Goal: Task Accomplishment & Management: Use online tool/utility

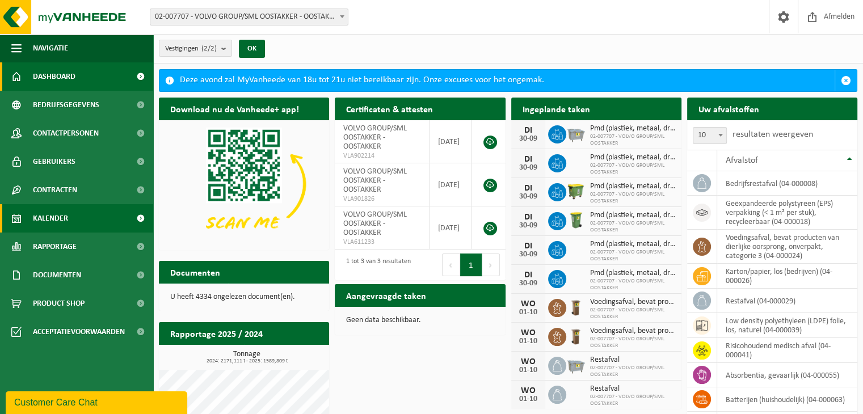
click at [75, 217] on link "Kalender" at bounding box center [76, 218] width 153 height 28
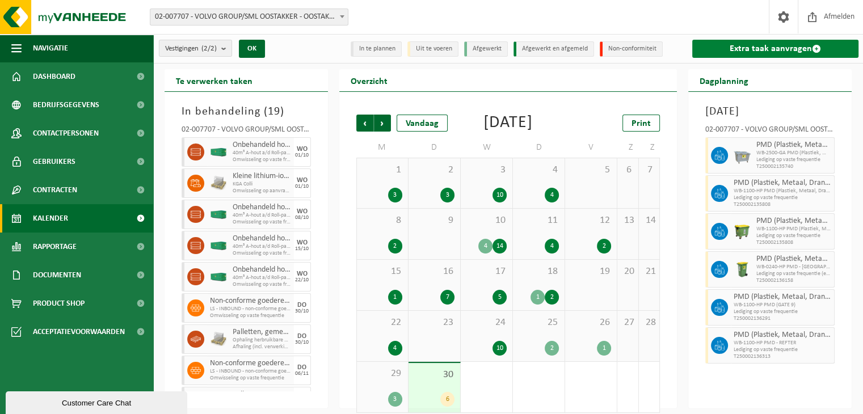
click at [783, 53] on link "Extra taak aanvragen" at bounding box center [775, 49] width 166 height 18
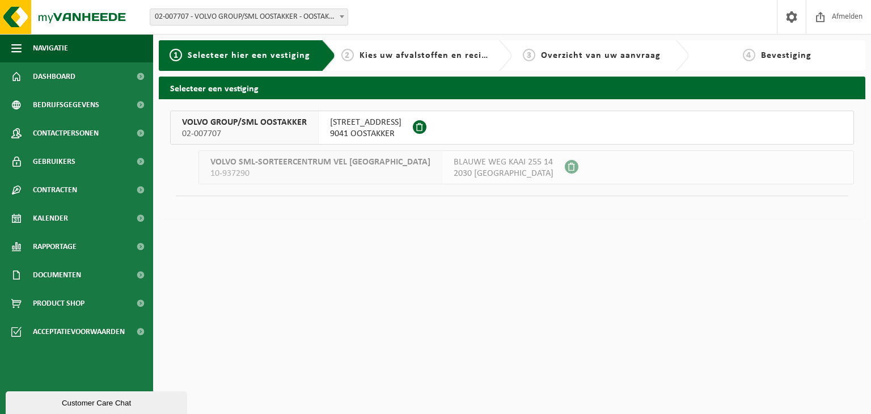
click at [330, 127] on span "[STREET_ADDRESS]" at bounding box center [365, 122] width 71 height 11
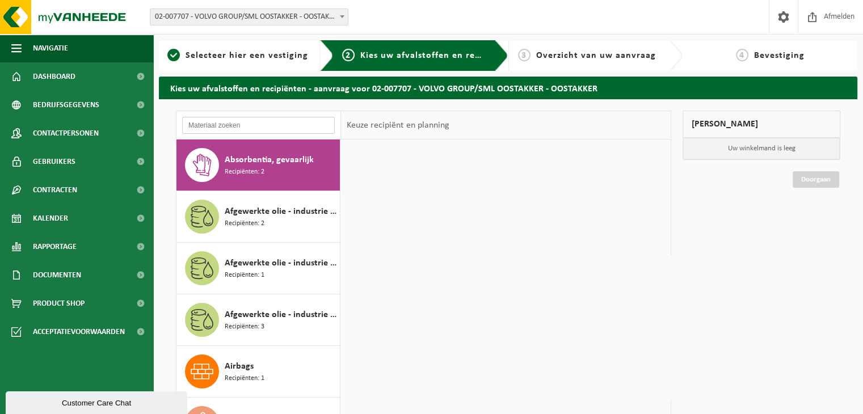
click at [261, 123] on input "text" at bounding box center [258, 125] width 153 height 17
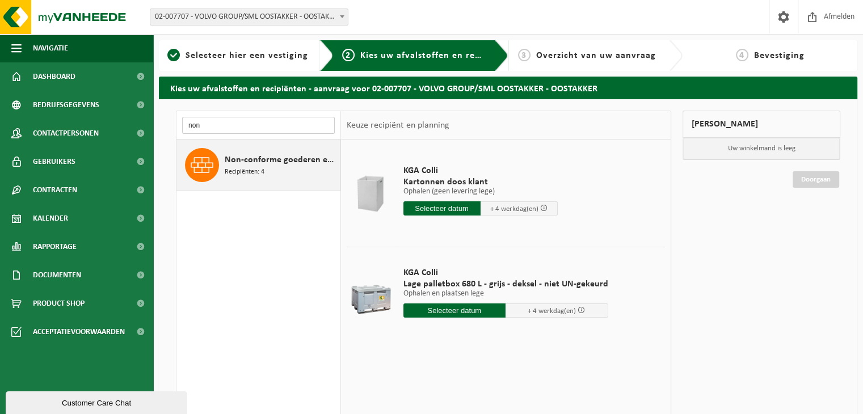
type input "non"
click at [263, 159] on span "Non-conforme goederen ex. automobiel" at bounding box center [281, 160] width 112 height 14
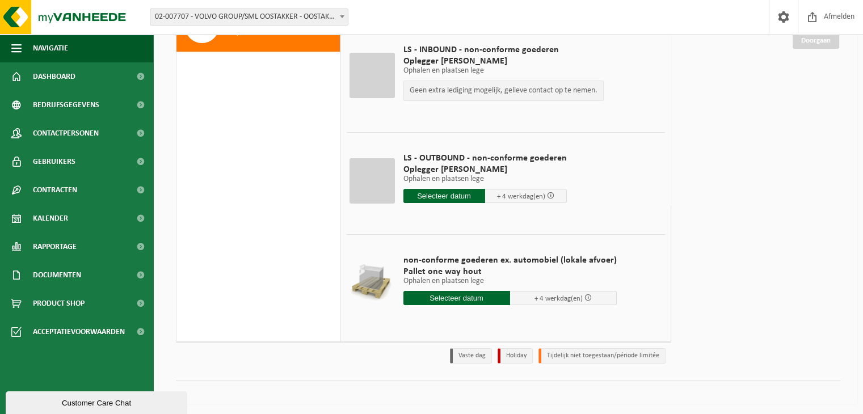
scroll to position [140, 0]
click at [438, 195] on input "text" at bounding box center [444, 195] width 82 height 14
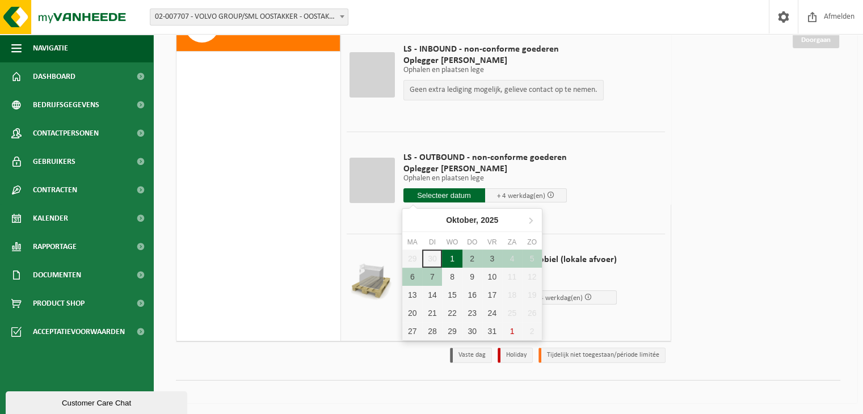
click at [452, 260] on div "1" at bounding box center [452, 259] width 20 height 18
type input "Van 2025-10-01"
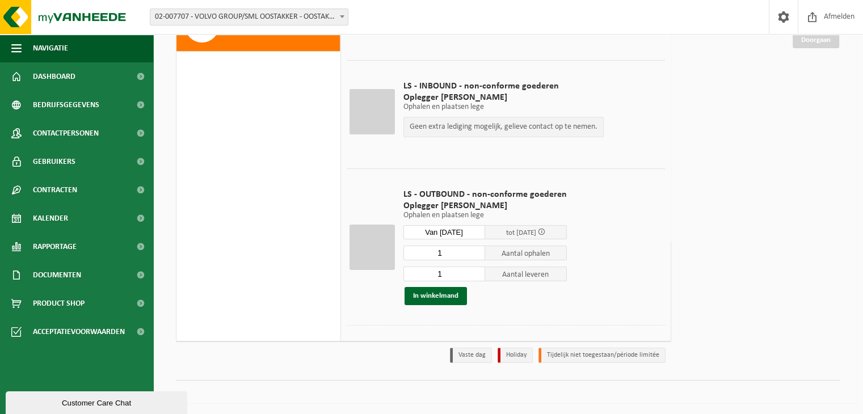
scroll to position [27, 0]
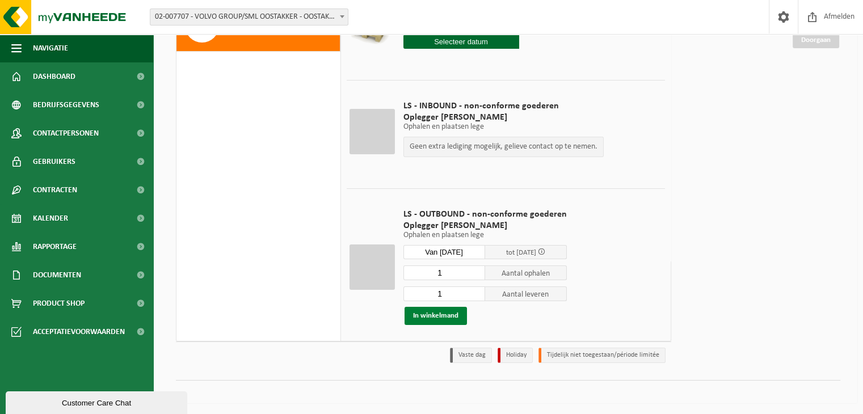
click at [441, 319] on button "In winkelmand" at bounding box center [435, 316] width 62 height 18
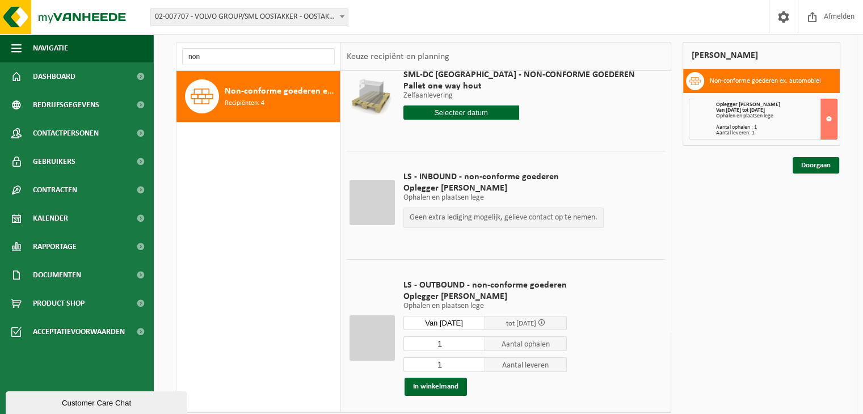
scroll to position [26, 0]
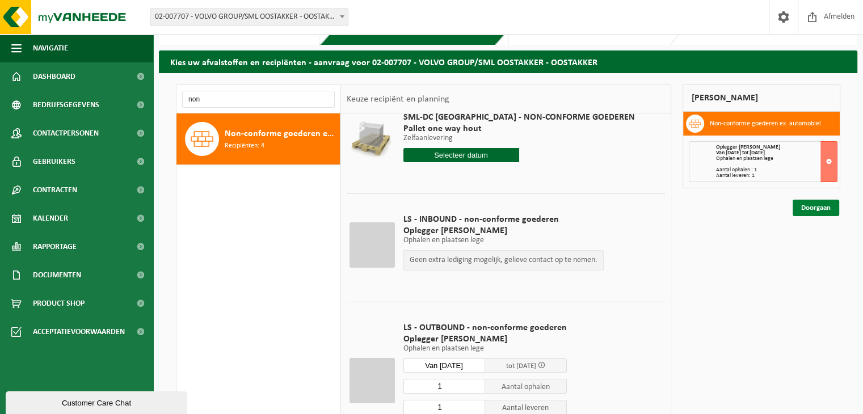
click at [819, 208] on link "Doorgaan" at bounding box center [816, 208] width 47 height 16
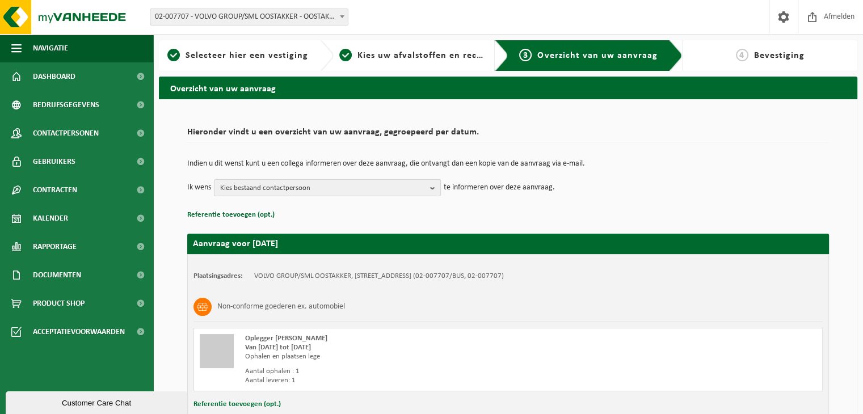
click at [323, 187] on span "Kies bestaand contactpersoon" at bounding box center [322, 188] width 205 height 17
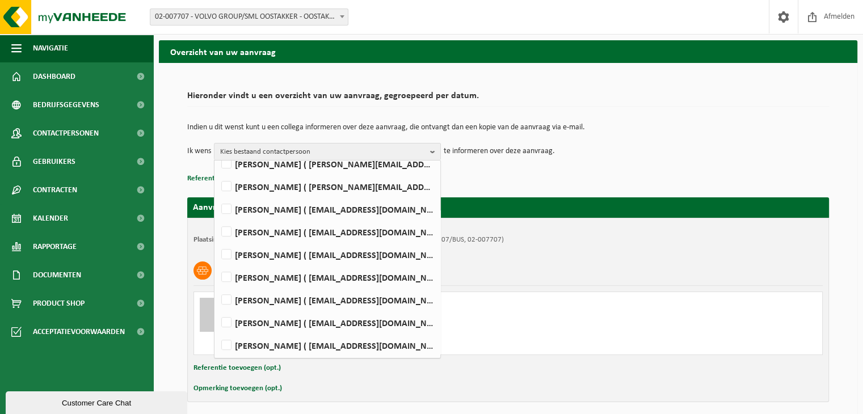
scroll to position [57, 0]
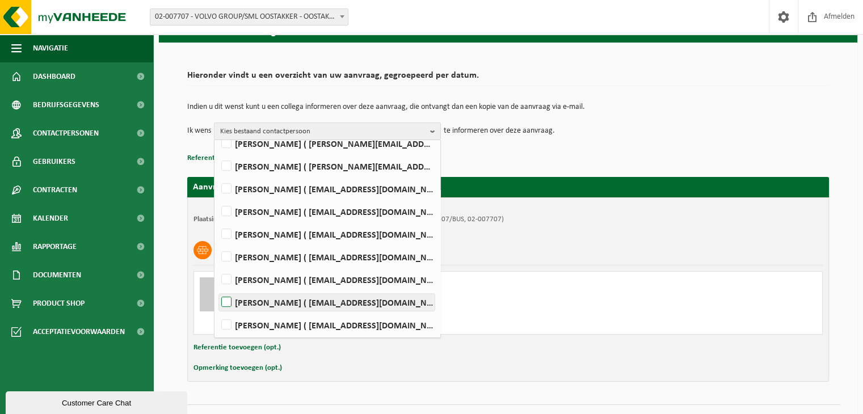
click at [233, 303] on label "LENNERT VERSTRAETE ( lennert.verstraete@volvo.com )" at bounding box center [327, 302] width 216 height 17
click at [217, 288] on input "LENNERT VERSTRAETE ( lennert.verstraete@volvo.com )" at bounding box center [217, 288] width 1 height 1
checkbox input "true"
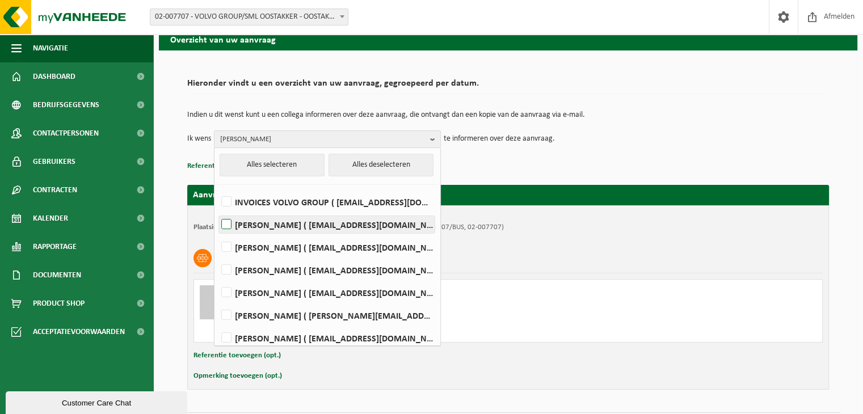
scroll to position [0, 0]
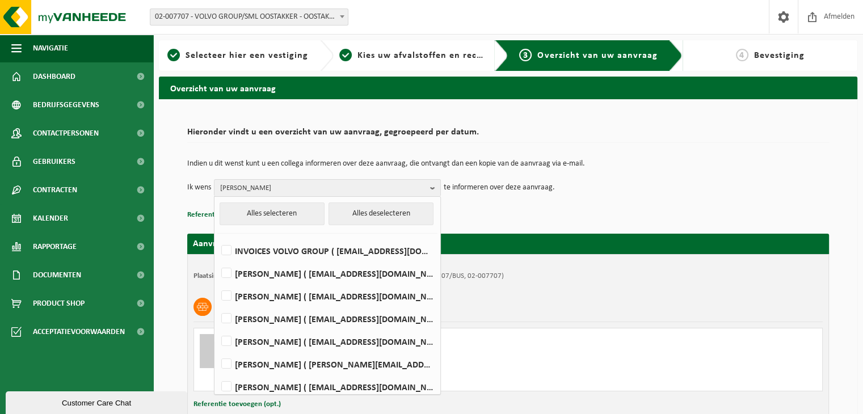
click at [585, 191] on td "Ik wens LENNERT VERSTRAETE Alles selecteren Alles deselecteren INVOICES VOLVO G…" at bounding box center [508, 187] width 642 height 17
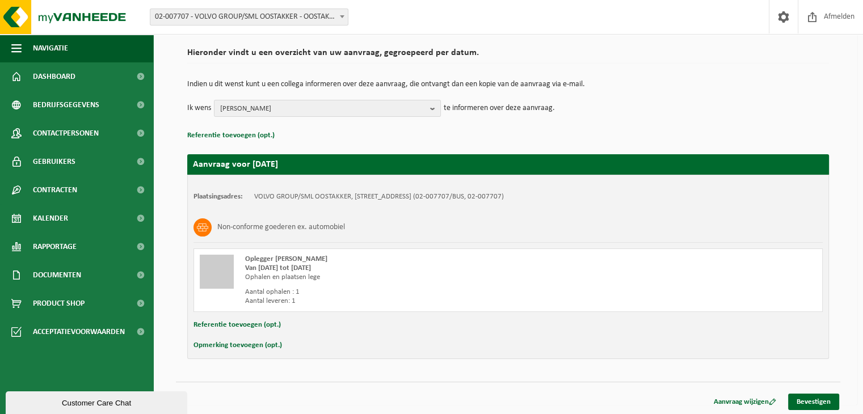
scroll to position [81, 0]
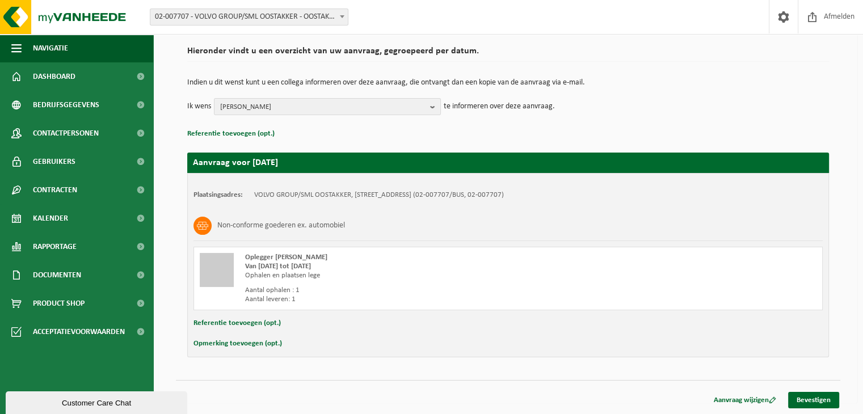
click at [295, 96] on td "Indien u dit wenst kunt u een collega informeren over deze aanvraag, die ontvan…" at bounding box center [508, 88] width 642 height 19
click at [295, 100] on span "LENNERT VERSTRAETE" at bounding box center [322, 107] width 205 height 17
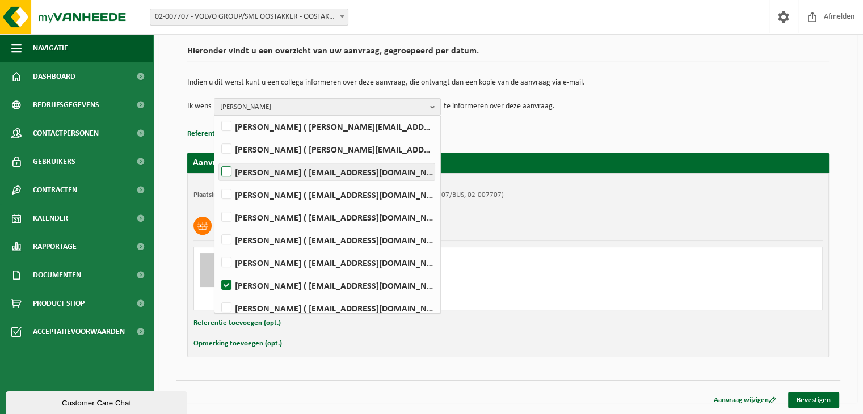
scroll to position [527, 0]
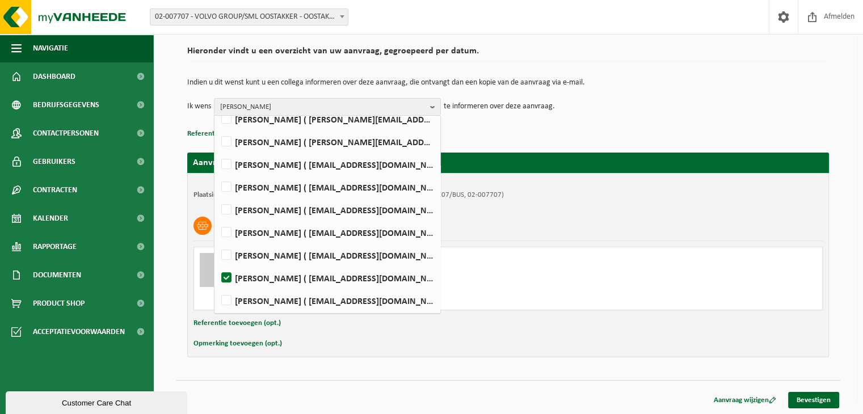
click at [646, 342] on div "Opmerking toevoegen (opt.)" at bounding box center [507, 343] width 629 height 15
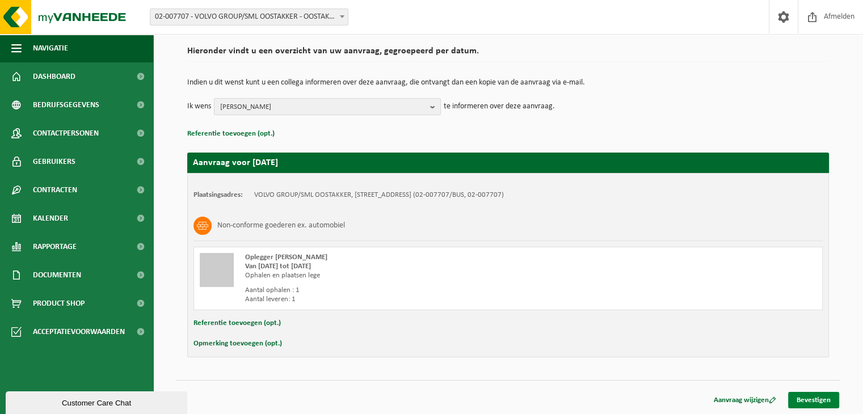
click at [819, 402] on link "Bevestigen" at bounding box center [813, 400] width 51 height 16
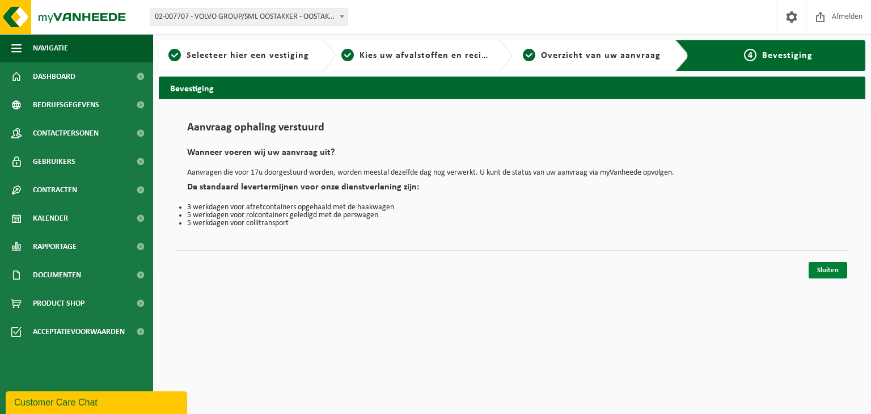
click at [816, 264] on link "Sluiten" at bounding box center [828, 270] width 39 height 16
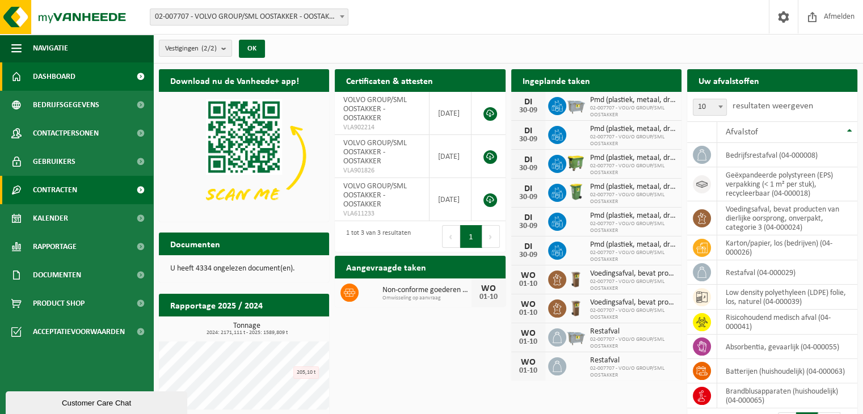
click at [70, 163] on span "Gebruikers" at bounding box center [54, 162] width 43 height 28
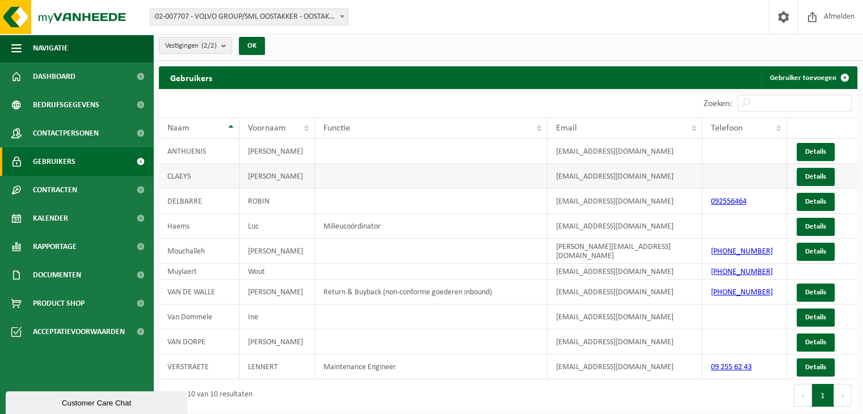
scroll to position [4, 0]
